Goal: Information Seeking & Learning: Learn about a topic

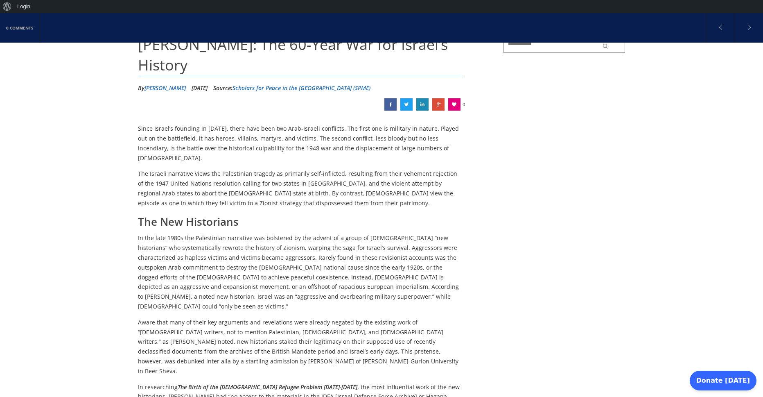
scroll to position [98, 0]
drag, startPoint x: 135, startPoint y: 161, endPoint x: 292, endPoint y: 160, distance: 156.3
drag, startPoint x: 323, startPoint y: 160, endPoint x: 333, endPoint y: 160, distance: 9.8
click at [330, 168] on p "The Israeli narrative views the Palestinian tragedy as primarily self-inflicted…" at bounding box center [300, 187] width 324 height 39
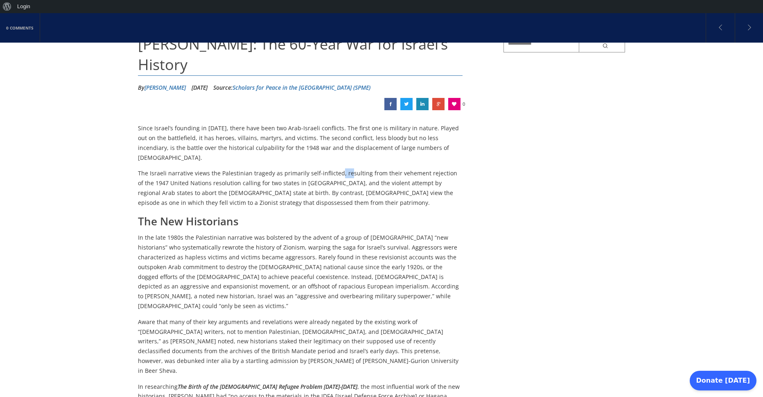
drag, startPoint x: 336, startPoint y: 160, endPoint x: 295, endPoint y: 161, distance: 40.5
click at [337, 168] on p "The Israeli narrative views the Palestinian tragedy as primarily self-inflicted…" at bounding box center [300, 187] width 324 height 39
click at [139, 168] on p "The Israeli narrative views the Palestinian tragedy as primarily self-inflicted…" at bounding box center [300, 187] width 324 height 39
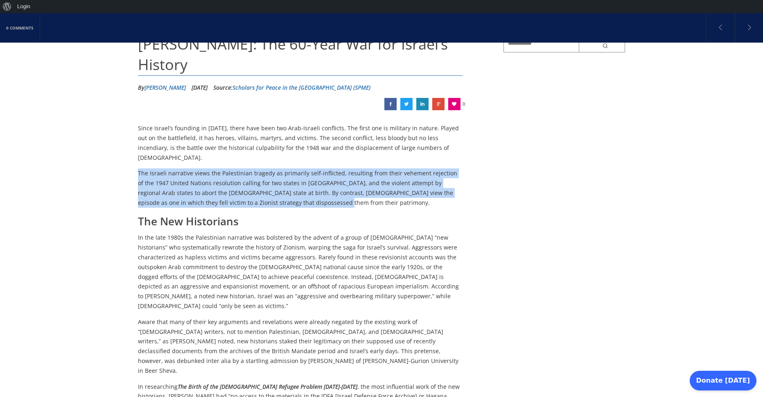
drag, startPoint x: 139, startPoint y: 162, endPoint x: 464, endPoint y: 189, distance: 326.4
copy p "The Israeli narrative views the Palestinian tragedy as primarily self-inflicted…"
